Goal: Find contact information: Find contact information

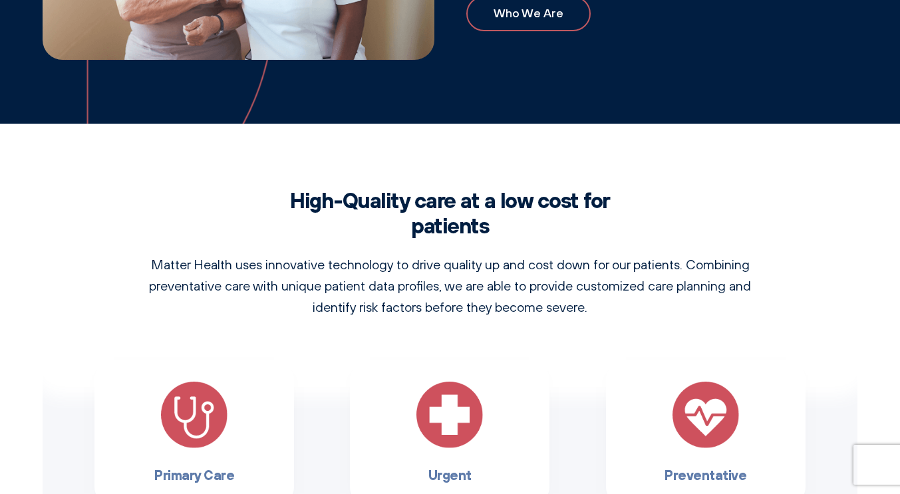
scroll to position [883, 0]
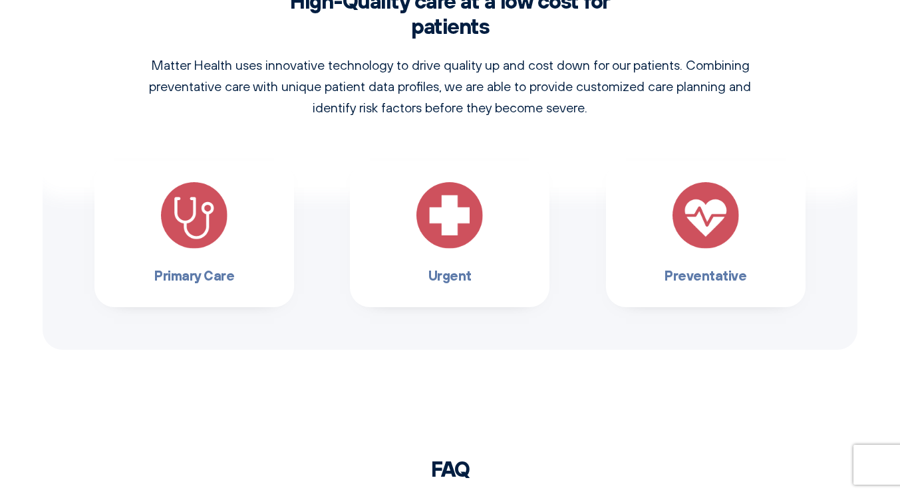
click at [194, 281] on h3 "Primary Care" at bounding box center [194, 275] width 157 height 21
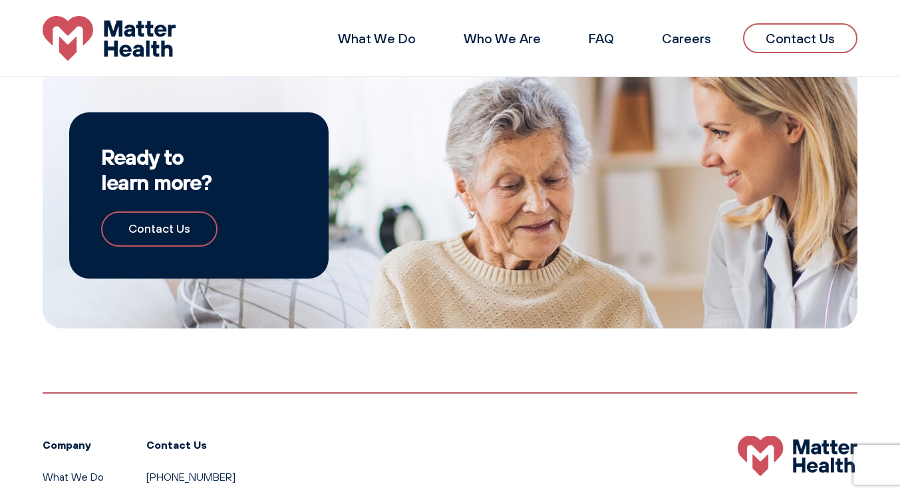
scroll to position [1948, 0]
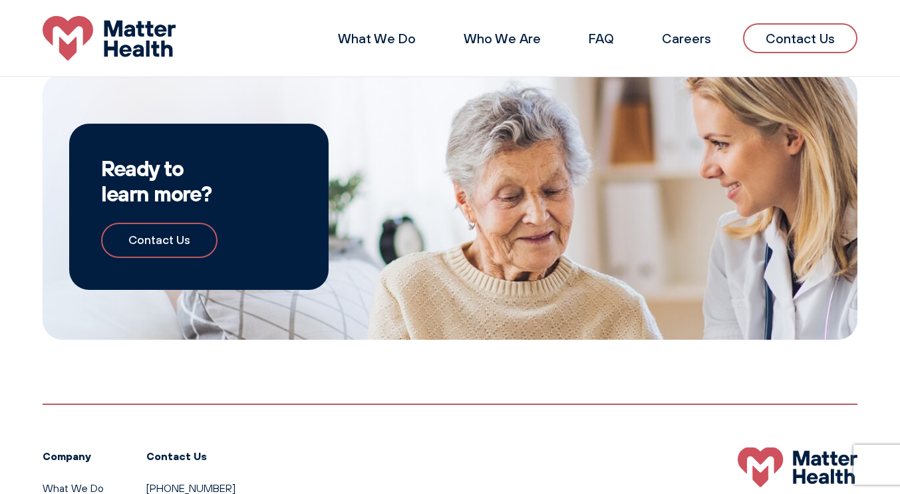
click at [199, 225] on link "Contact Us" at bounding box center [159, 240] width 116 height 35
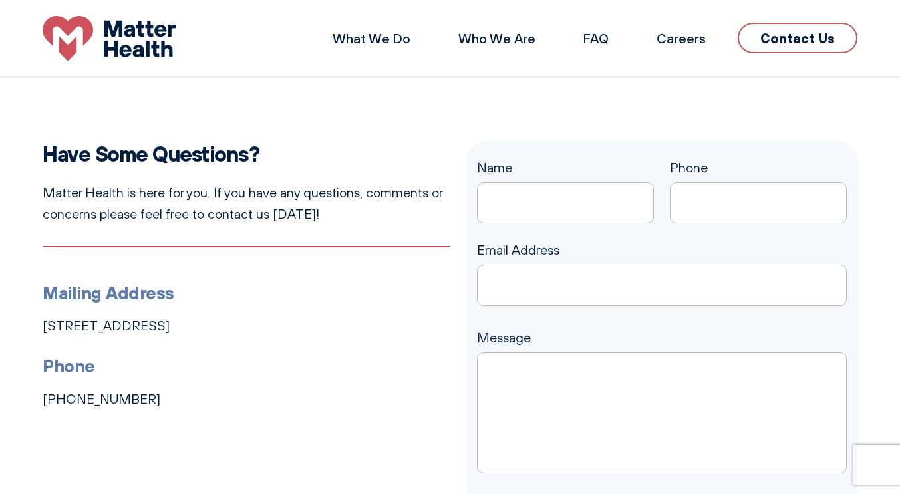
click at [363, 27] on li "What We Do" at bounding box center [372, 39] width 110 height 32
click at [360, 29] on li "What We Do" at bounding box center [372, 39] width 110 height 32
click at [367, 29] on li "What We Do" at bounding box center [372, 39] width 110 height 32
click at [367, 37] on link "What We Do" at bounding box center [372, 38] width 78 height 17
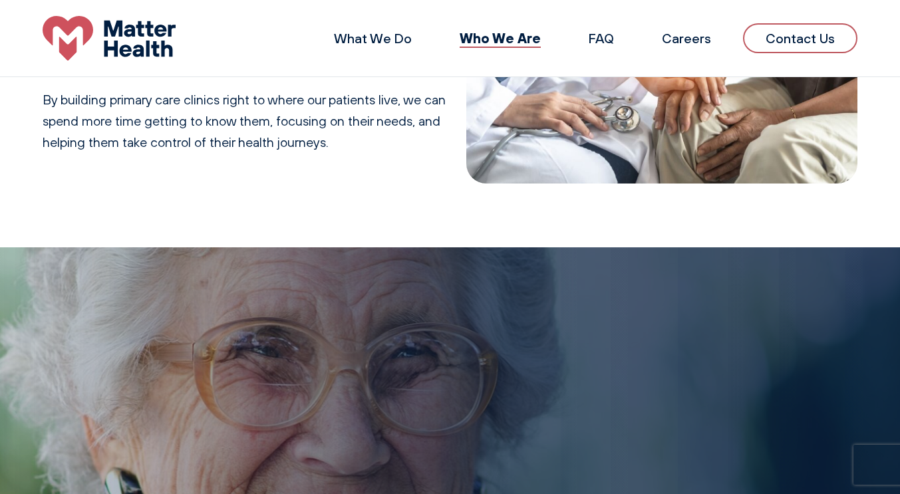
scroll to position [67, 0]
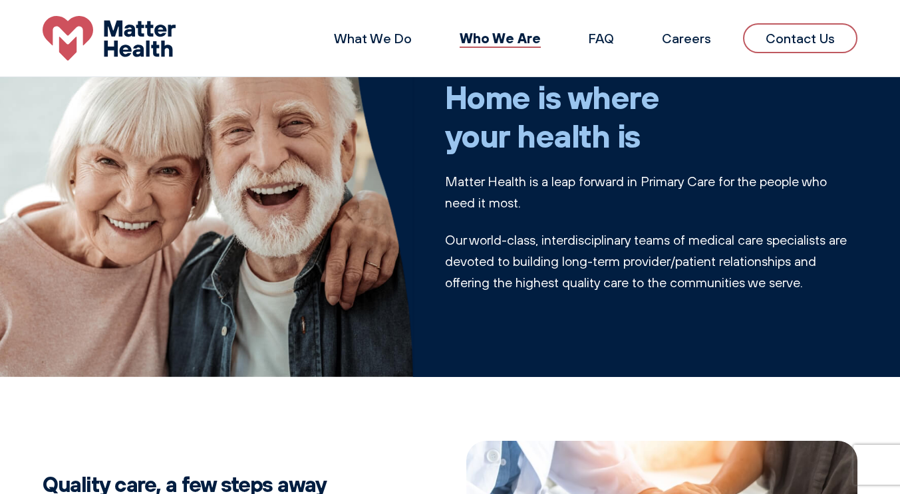
click at [847, 25] on link "Contact Us" at bounding box center [800, 38] width 114 height 30
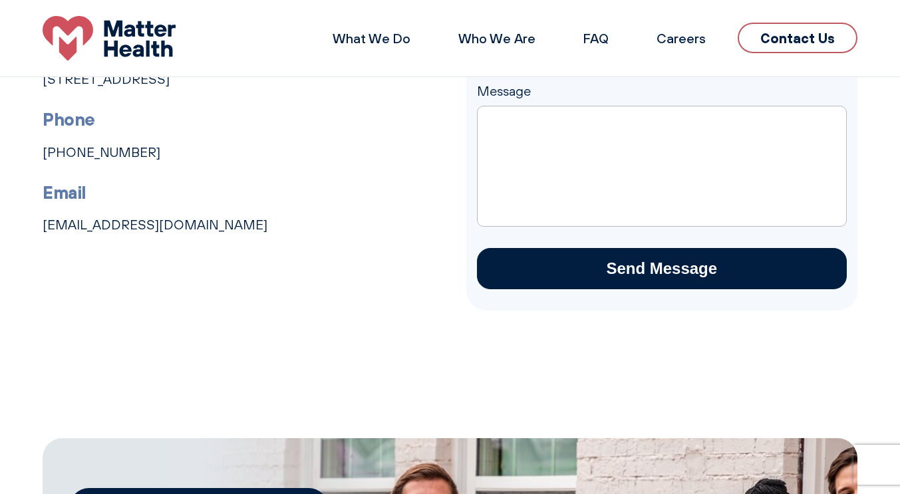
scroll to position [212, 0]
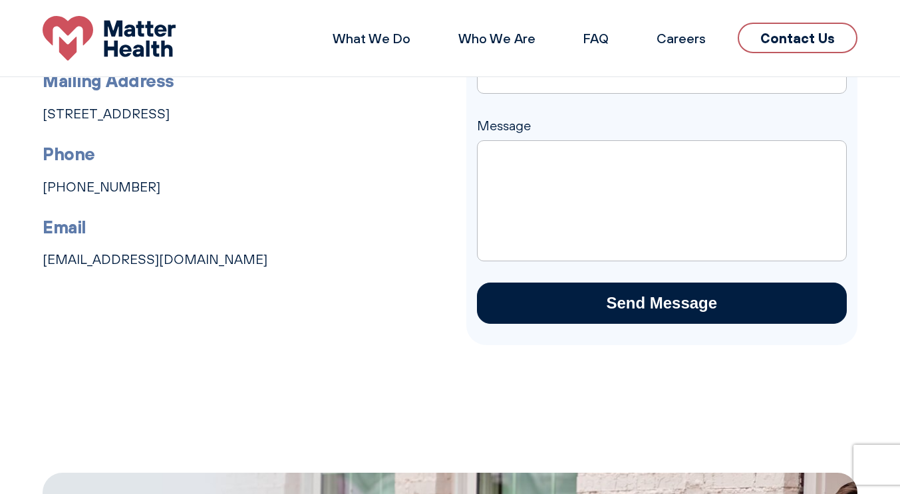
click at [691, 34] on link "Careers" at bounding box center [681, 38] width 49 height 17
